Goal: Communication & Community: Answer question/provide support

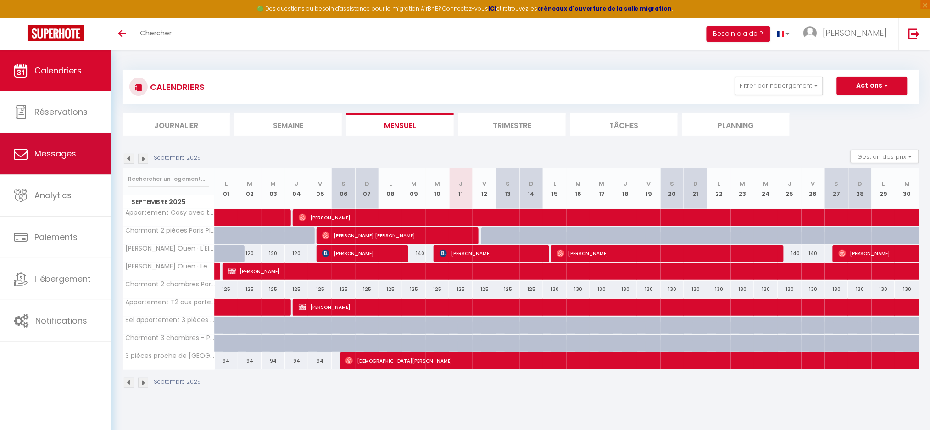
click at [61, 153] on span "Messages" at bounding box center [55, 153] width 42 height 11
select select "message"
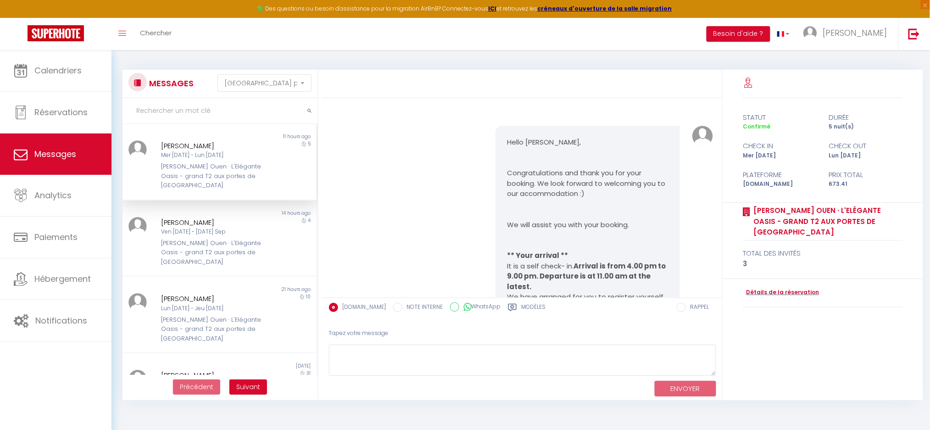
scroll to position [3895, 0]
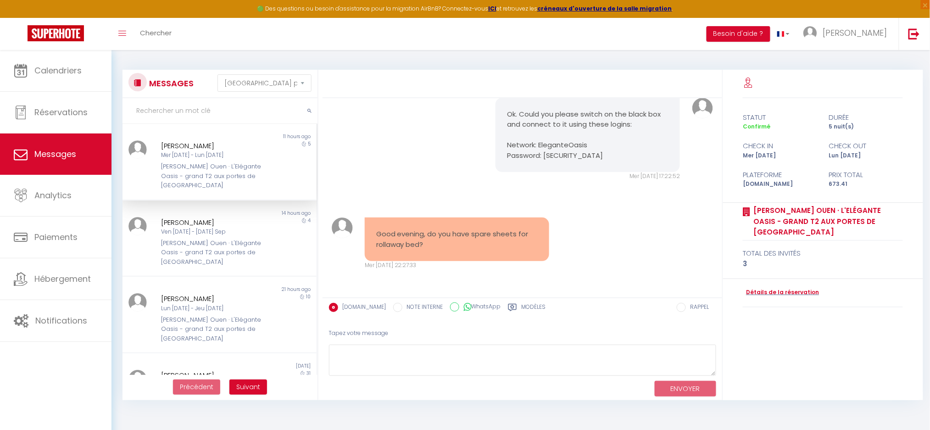
click at [443, 175] on div "Ok. Could you please switch on the black box and connect to it using these logi…" at bounding box center [522, 139] width 393 height 120
click at [398, 233] on pre "Good evening, do you have spare sheets for rollaway bed?" at bounding box center [457, 239] width 162 height 21
copy div "Good evening, do you have spare sheets for rollaway bed?"
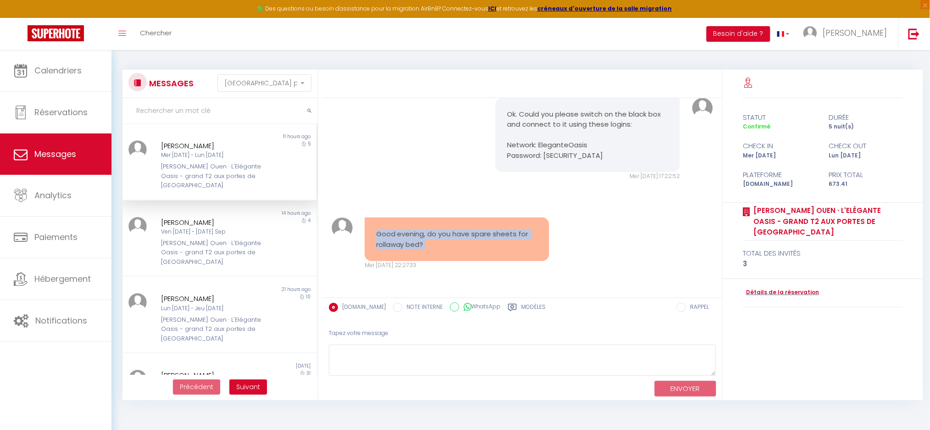
click at [418, 238] on pre "Good evening, do you have spare sheets for rollaway bed?" at bounding box center [457, 239] width 162 height 21
drag, startPoint x: 377, startPoint y: 233, endPoint x: 442, endPoint y: 244, distance: 65.7
click at [442, 244] on pre "Good evening, do you have spare sheets for rollaway bed?" at bounding box center [457, 239] width 162 height 21
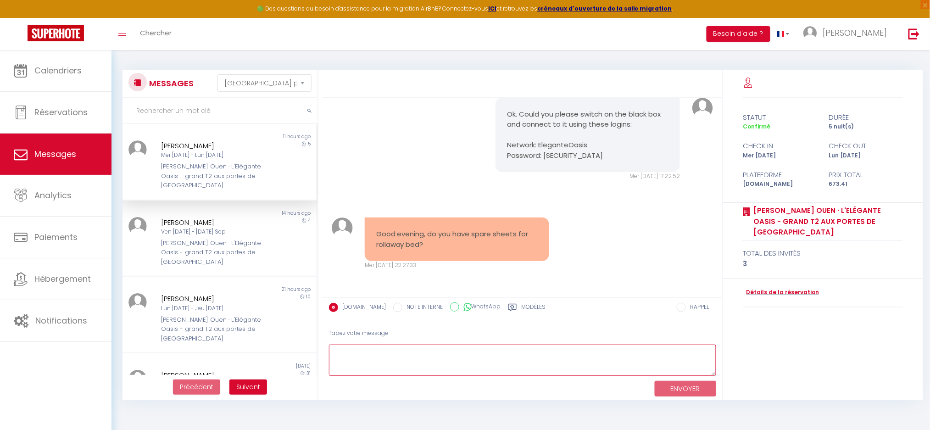
click at [379, 359] on textarea at bounding box center [522, 361] width 387 height 32
paste textarea "Hello, We hope you are well. There are no spare sheets for the sofa bed. Linen …"
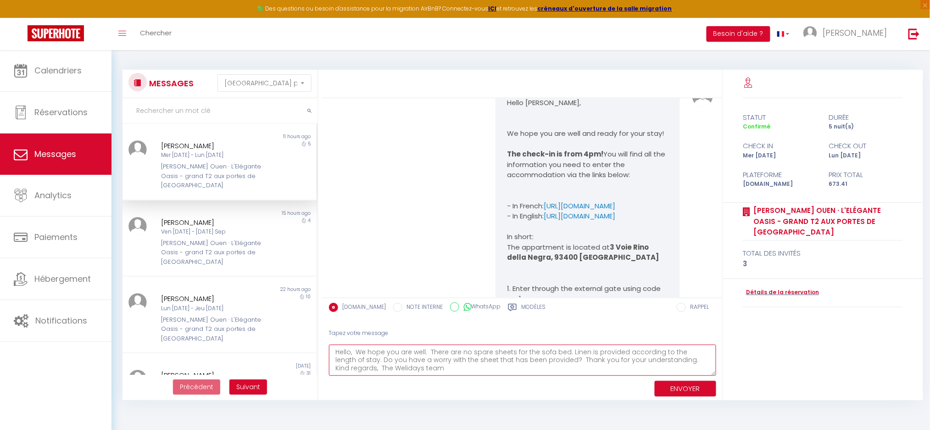
scroll to position [2733, 0]
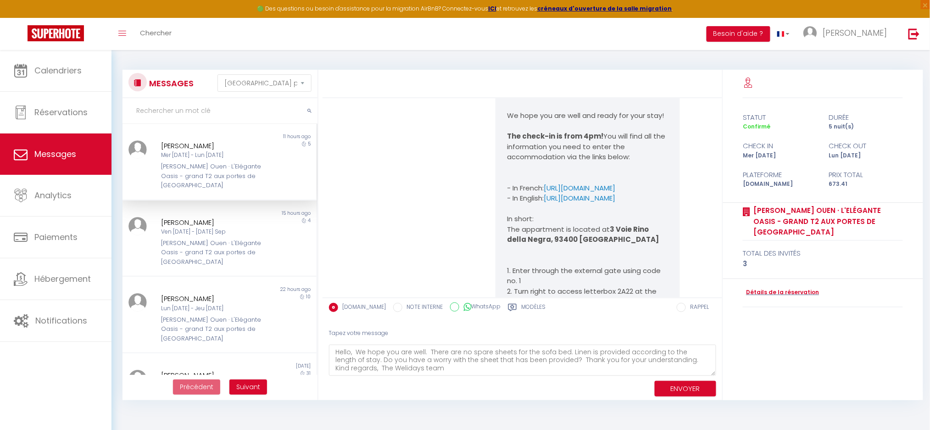
click at [527, 90] on p "Hello Serhii," at bounding box center [588, 85] width 162 height 11
copy p "Serhii"
click at [350, 351] on textarea "Hello, We hope you are well. There are no spare sheets for the sofa bed. Linen …" at bounding box center [522, 361] width 387 height 32
paste textarea "Serhii"
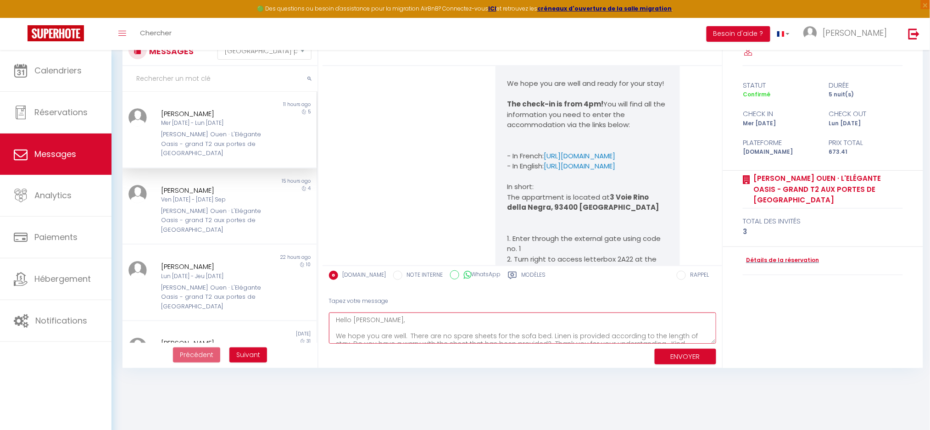
scroll to position [50, 0]
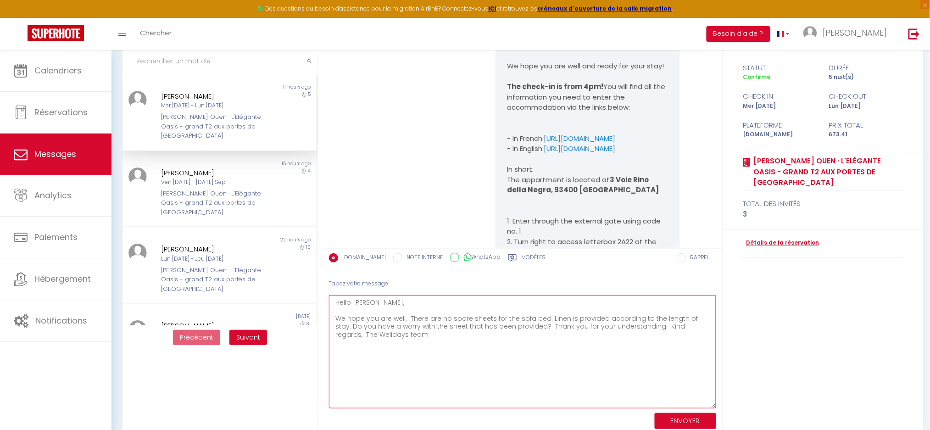
drag, startPoint x: 714, startPoint y: 320, endPoint x: 641, endPoint y: 395, distance: 104.8
click at [698, 403] on textarea "Hello Serhii, We hope you are well. There are no spare sheets for the sofa bed.…" at bounding box center [522, 351] width 387 height 113
drag, startPoint x: 363, startPoint y: 318, endPoint x: 494, endPoint y: 355, distance: 136.3
click at [494, 355] on textarea "Hello Serhii, We hope you are well. There are no spare sheets for the sofa bed.…" at bounding box center [522, 352] width 387 height 115
click at [547, 363] on textarea "Hello Serhii, We hope you are well. There are no spare sheets for the sofa bed.…" at bounding box center [522, 352] width 387 height 115
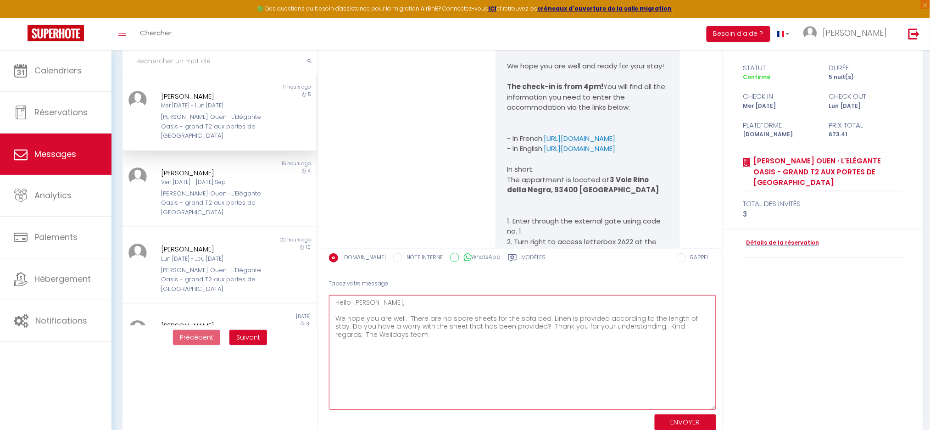
click at [409, 318] on textarea "Hello Serhii, We hope you are well. There are no spare sheets for the sofa bed.…" at bounding box center [522, 352] width 387 height 115
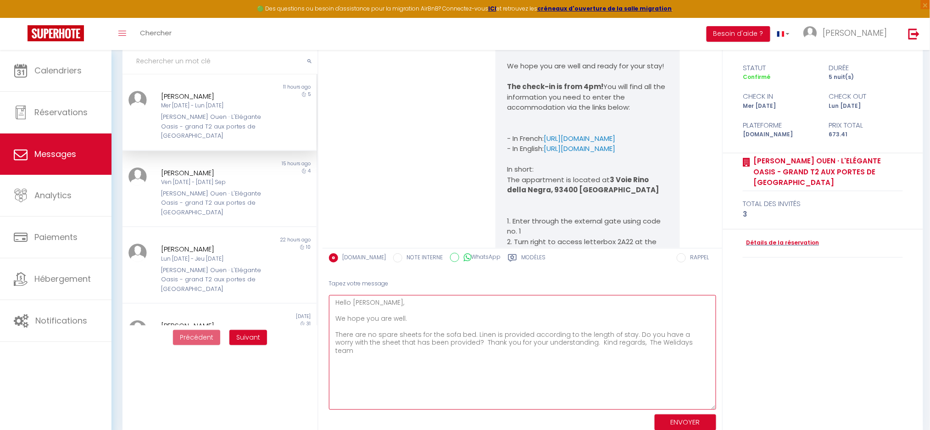
click at [449, 345] on textarea "Hello Serhii, We hope you are well. There are no spare sheets for the sofa bed.…" at bounding box center [522, 352] width 387 height 115
click at [448, 355] on textarea "Hello Serhii, We hope you are well. There are no spare sheets for the sofa bed.…" at bounding box center [522, 352] width 387 height 115
click at [457, 379] on textarea "Hello Serhii, We hope you are well. There are no spare sheets for the sofa bed.…" at bounding box center [522, 352] width 387 height 115
type textarea "Hello Serhii, We hope you are well. There are no spare sheets for the sofa bed.…"
click at [676, 424] on button "ENVOYER" at bounding box center [685, 422] width 61 height 16
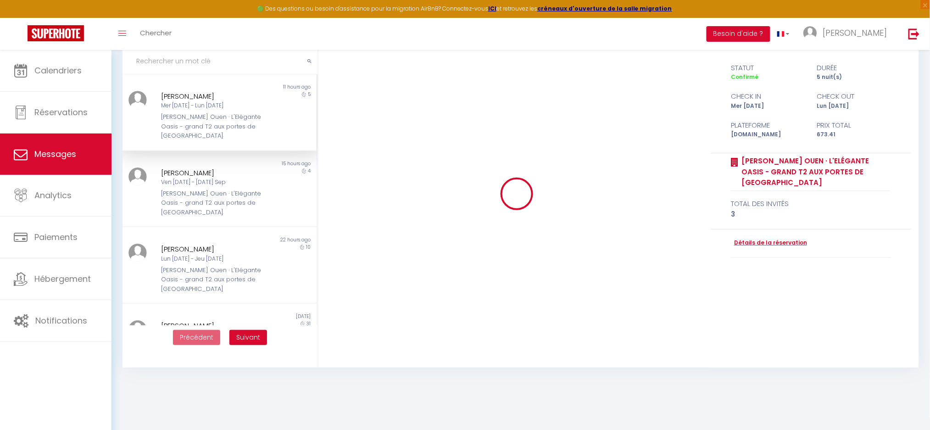
click at [185, 103] on div "Mer 10 Sep - Lun 15 Sep" at bounding box center [211, 105] width 101 height 9
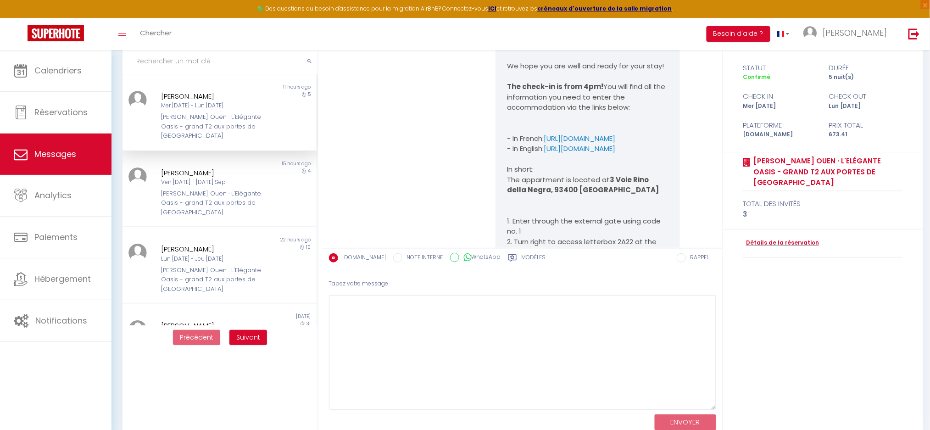
scroll to position [4098, 0]
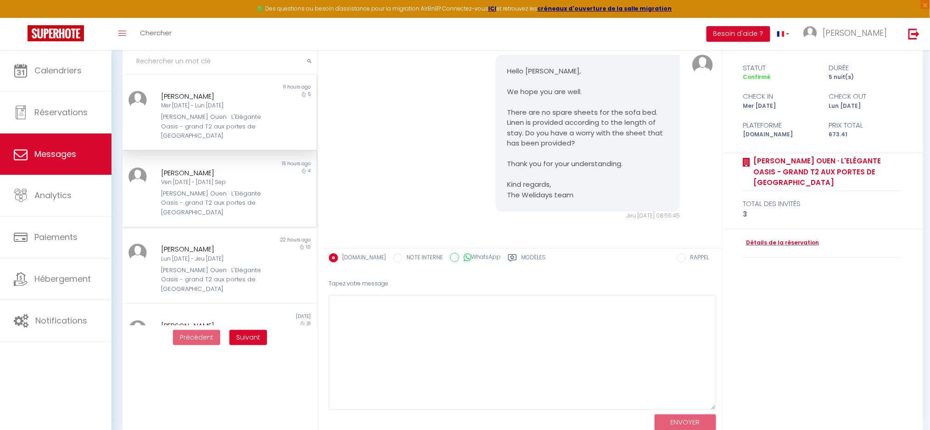
click at [197, 189] on div "[PERSON_NAME] Ouen · L'Elégante Oasis - grand T2 aux portes de [GEOGRAPHIC_DATA]" at bounding box center [211, 203] width 101 height 28
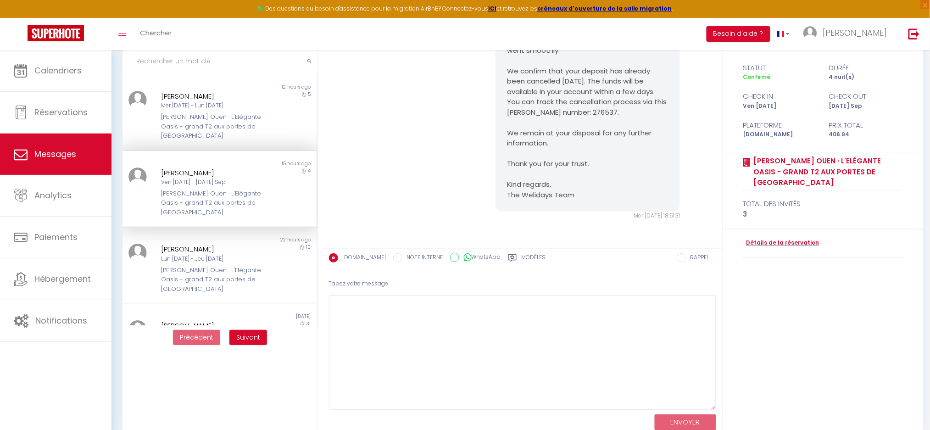
scroll to position [5272, 0]
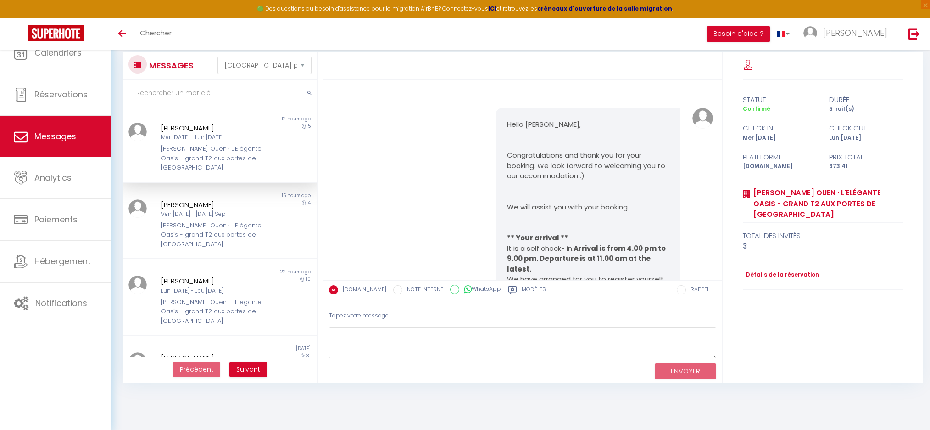
select select "message"
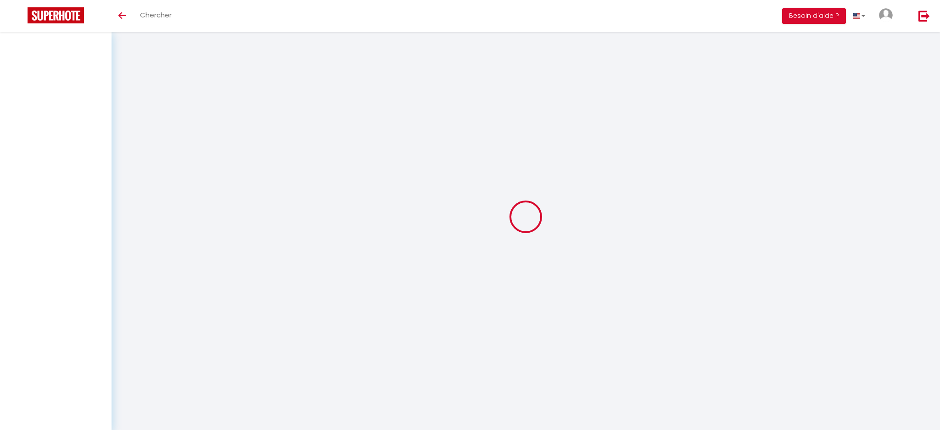
select select "message"
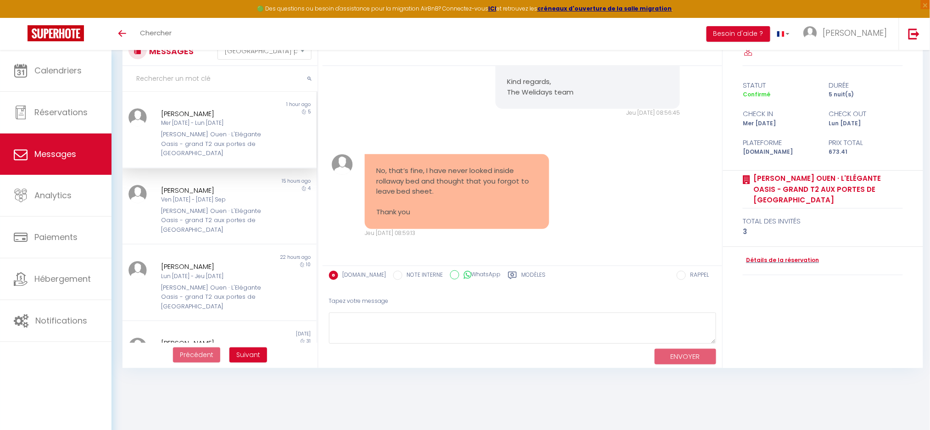
click at [400, 168] on pre "No, that’s fine, I have never looked inside rollaway bed and thought that you f…" at bounding box center [457, 192] width 162 height 52
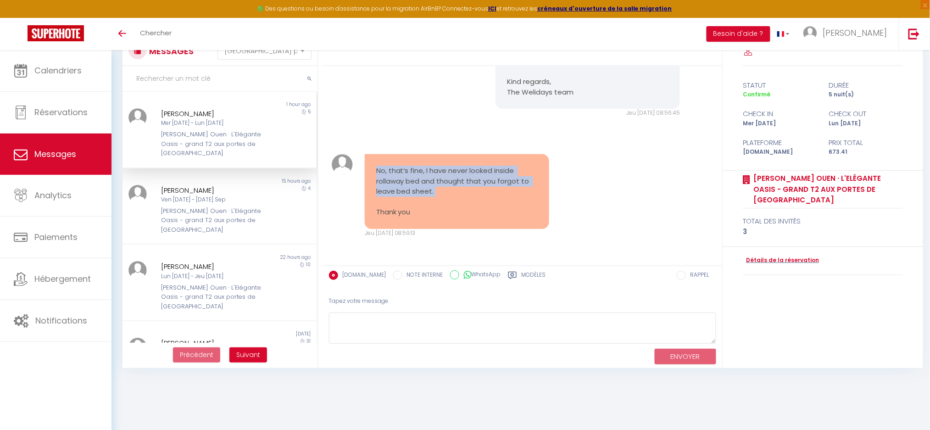
click at [400, 168] on pre "No, that’s fine, I have never looked inside rollaway bed and thought that you f…" at bounding box center [457, 192] width 162 height 52
copy pre "No, that’s fine, I have never looked inside rollaway bed and thought that you f…"
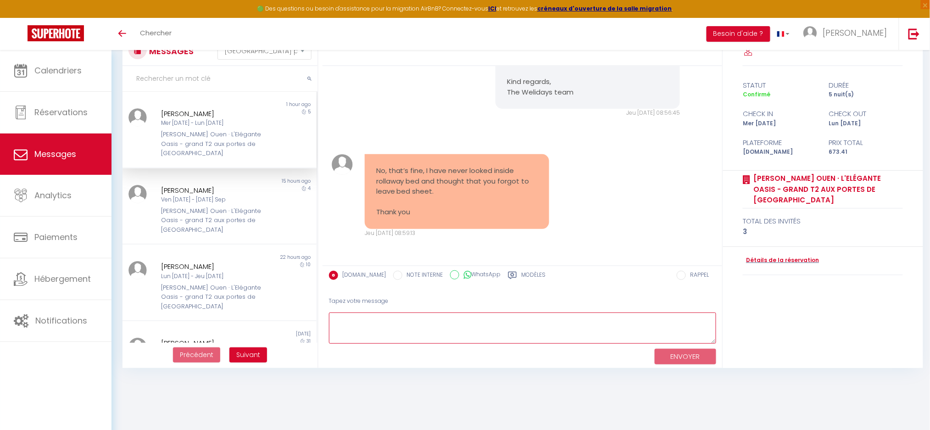
click at [410, 331] on textarea at bounding box center [522, 328] width 387 height 32
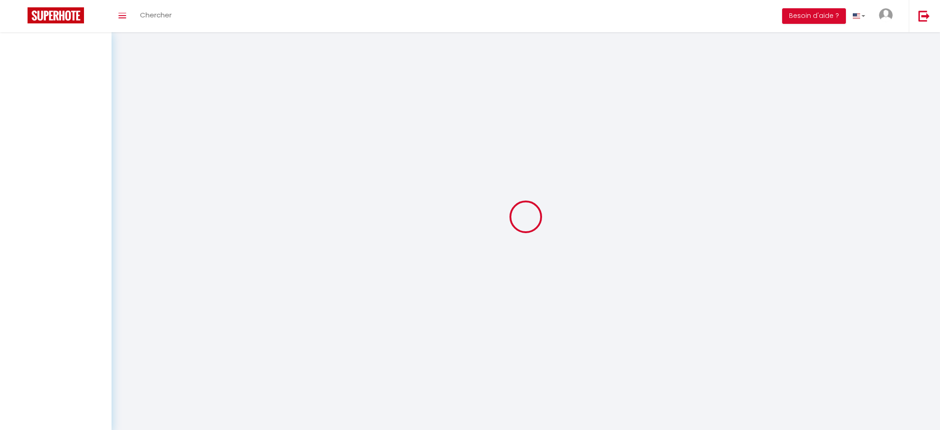
select select "message"
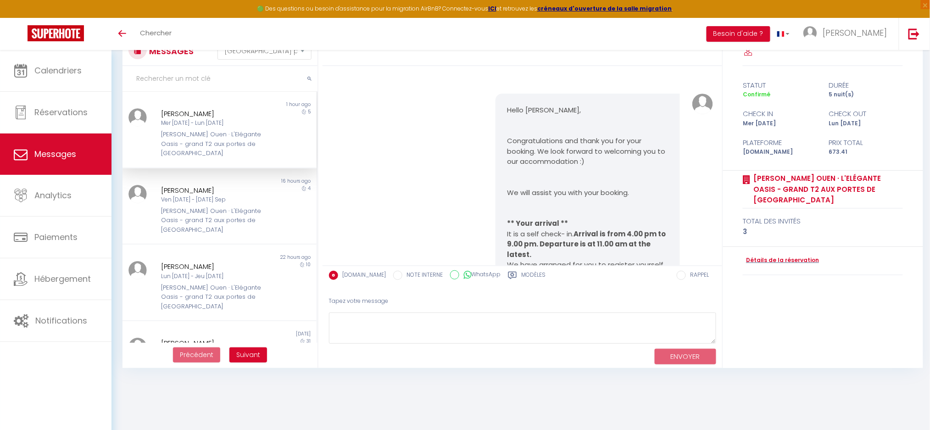
scroll to position [4379, 0]
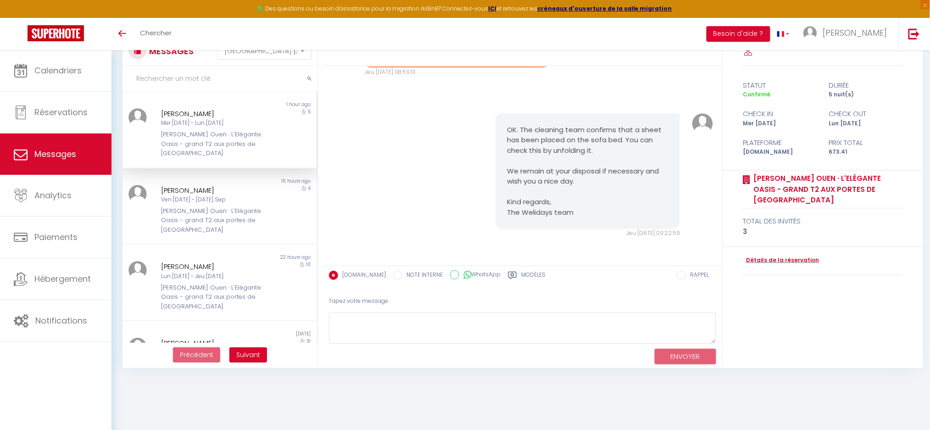
click at [443, 168] on div "OK. The cleaning team confirms that a sheet has been placed on the sofa bed. Yo…" at bounding box center [522, 175] width 393 height 161
